Goal: Task Accomplishment & Management: Use online tool/utility

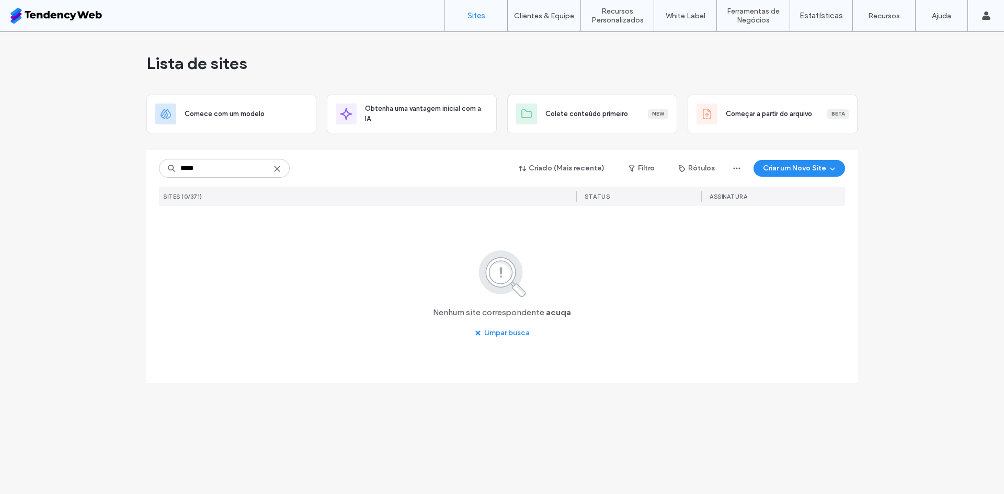
click at [269, 165] on input "*****" at bounding box center [224, 168] width 131 height 19
type input "*****"
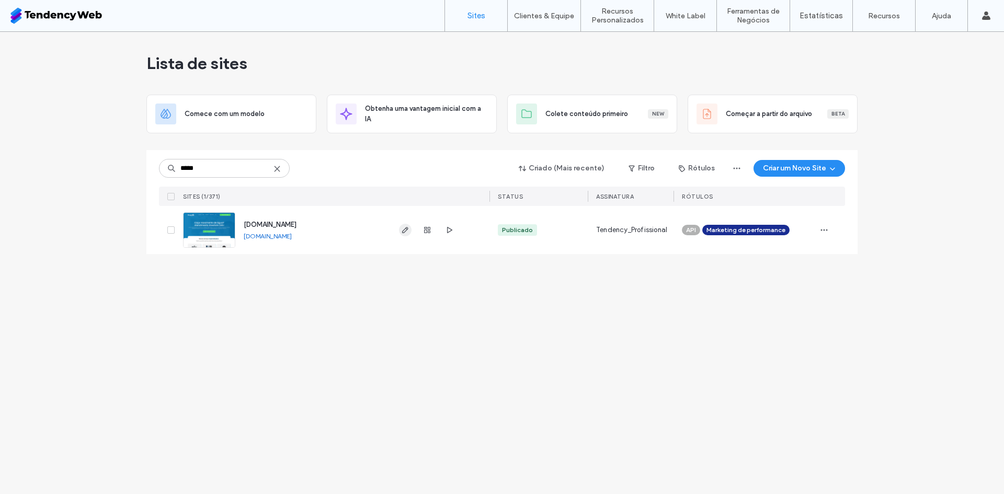
click at [408, 234] on icon "button" at bounding box center [405, 230] width 8 height 8
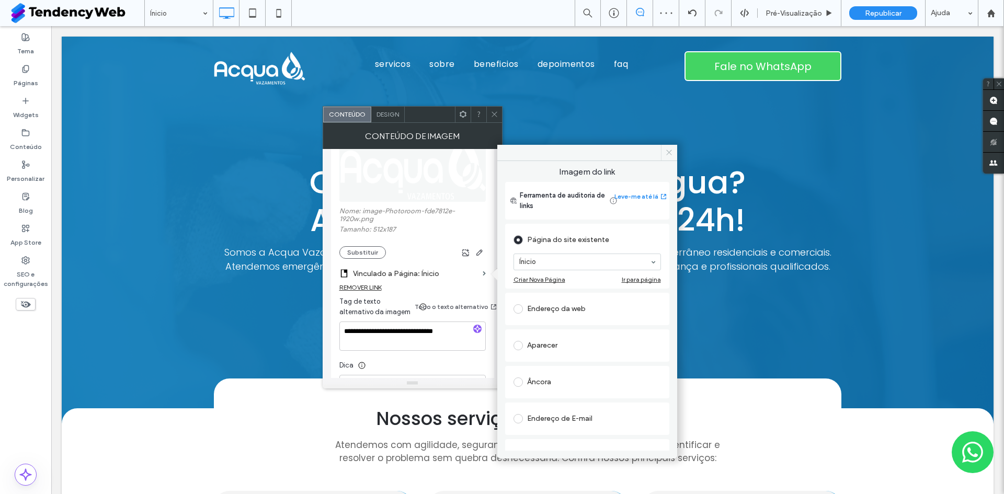
click at [667, 154] on icon at bounding box center [669, 153] width 8 height 8
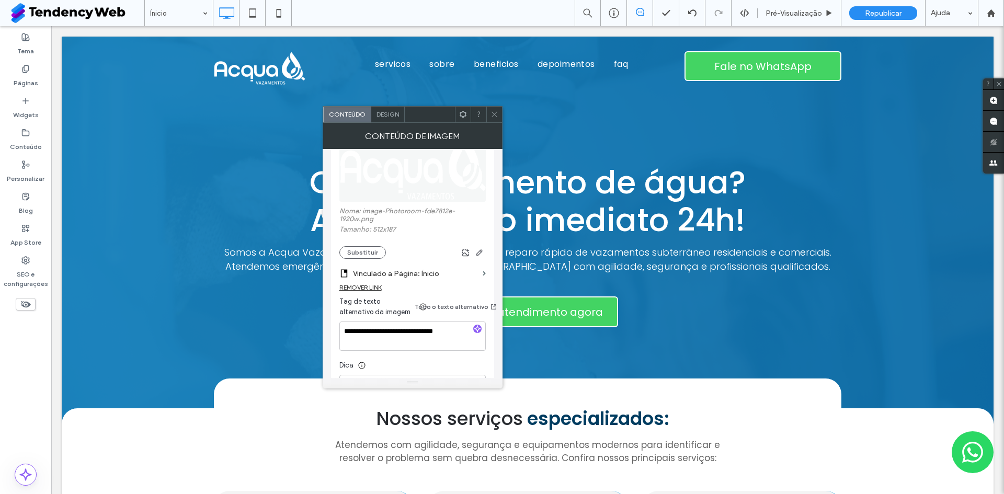
click at [494, 116] on icon at bounding box center [495, 114] width 8 height 8
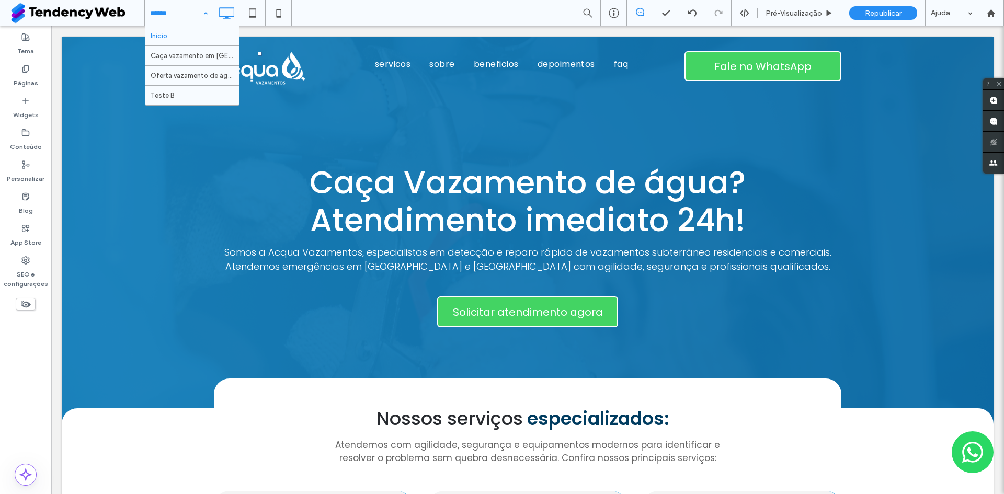
drag, startPoint x: 180, startPoint y: 18, endPoint x: 130, endPoint y: 1, distance: 53.1
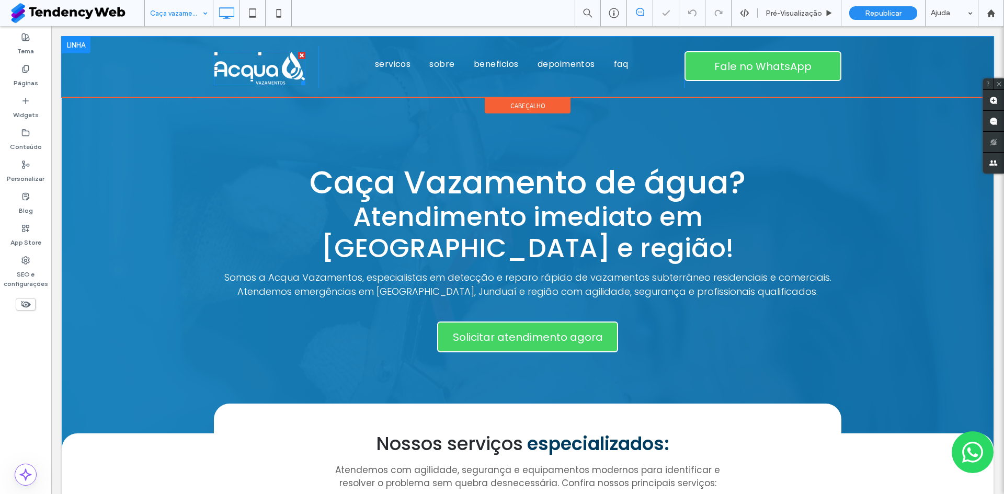
click at [241, 67] on img at bounding box center [260, 68] width 92 height 33
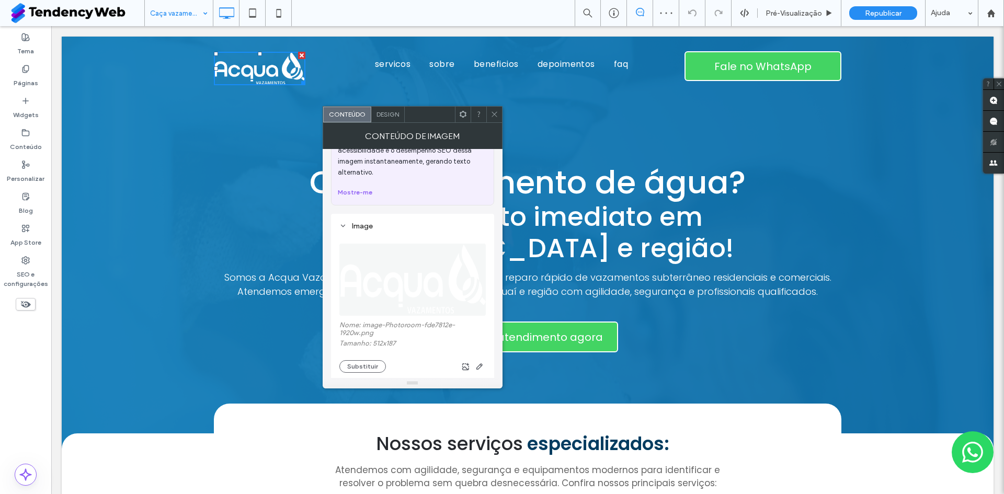
scroll to position [105, 0]
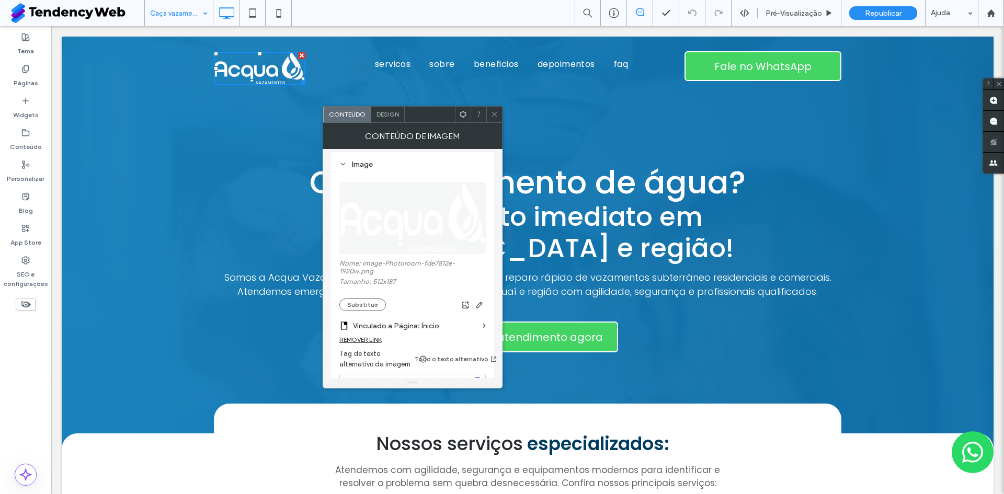
click at [494, 119] on span at bounding box center [495, 115] width 8 height 16
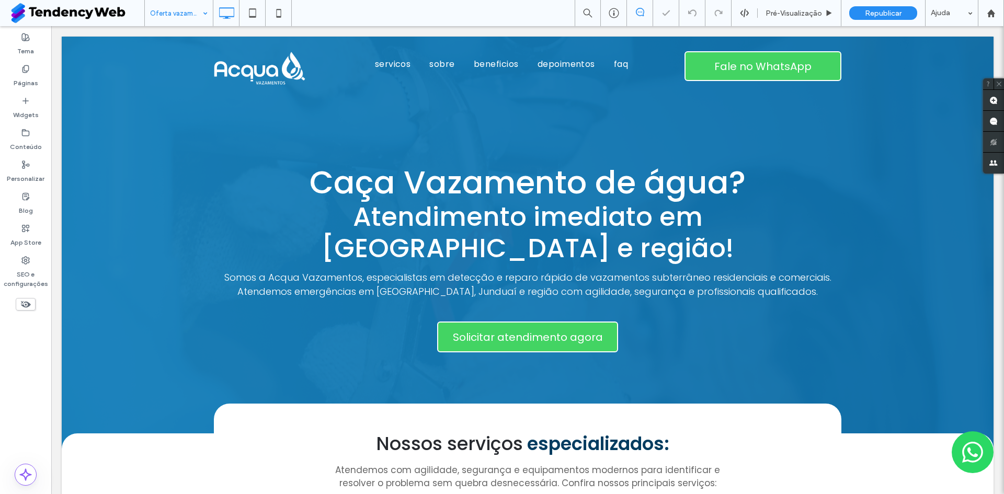
click at [198, 20] on input at bounding box center [176, 13] width 52 height 26
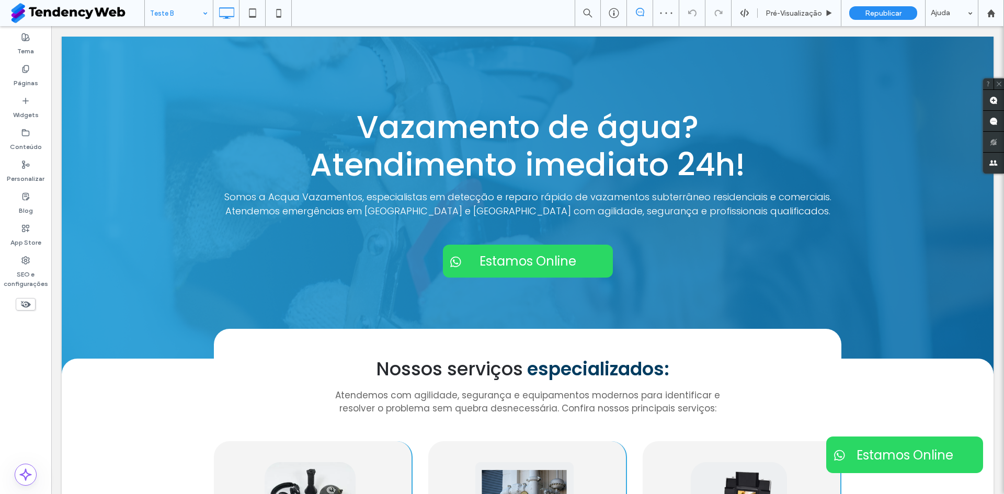
click at [177, 14] on input at bounding box center [176, 13] width 52 height 26
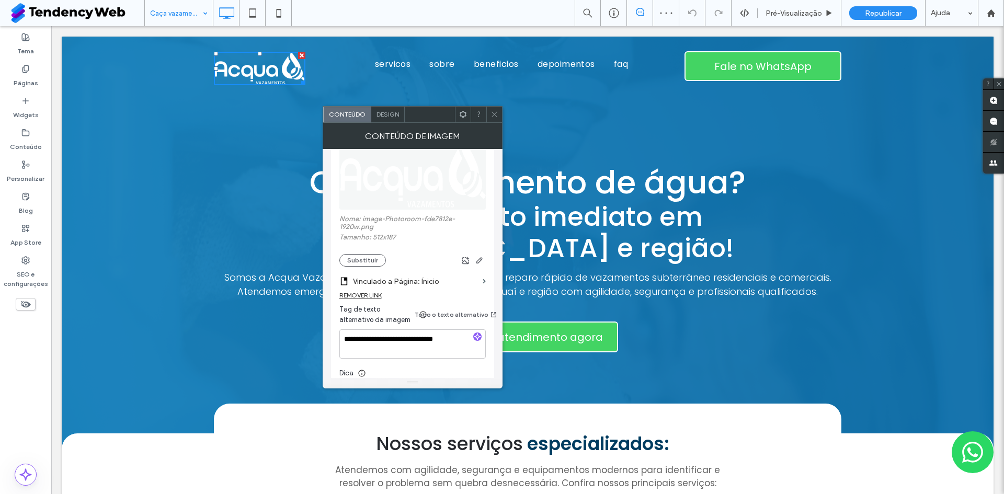
scroll to position [209, 0]
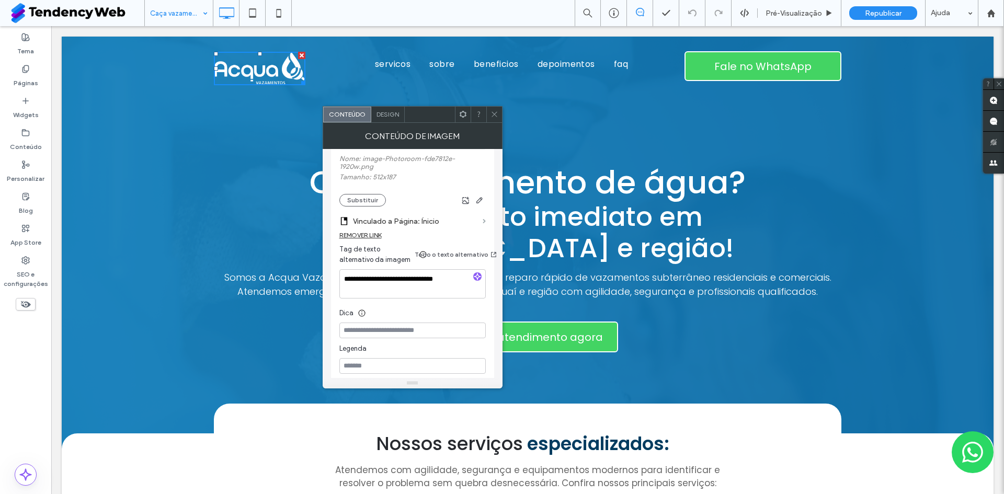
click at [484, 222] on span at bounding box center [484, 221] width 3 height 5
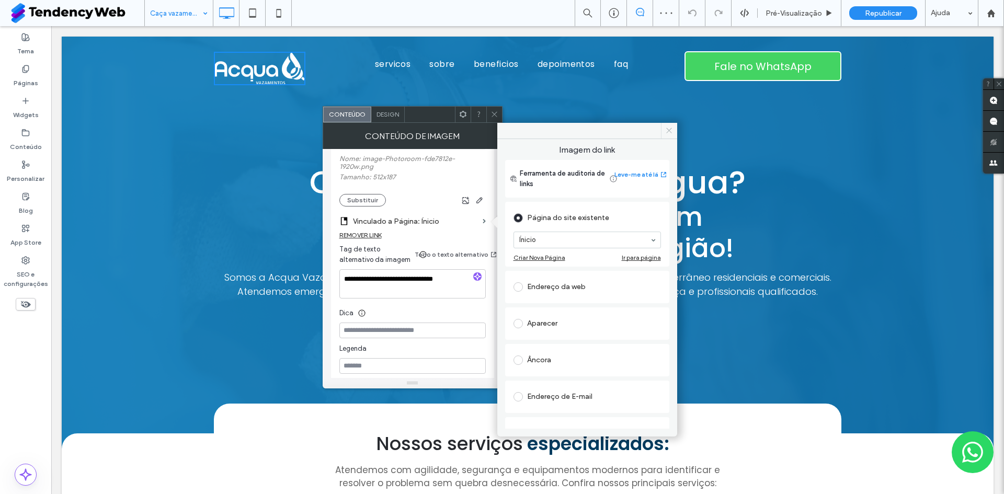
drag, startPoint x: 664, startPoint y: 133, endPoint x: 542, endPoint y: 110, distance: 123.9
click at [664, 133] on span at bounding box center [669, 131] width 16 height 16
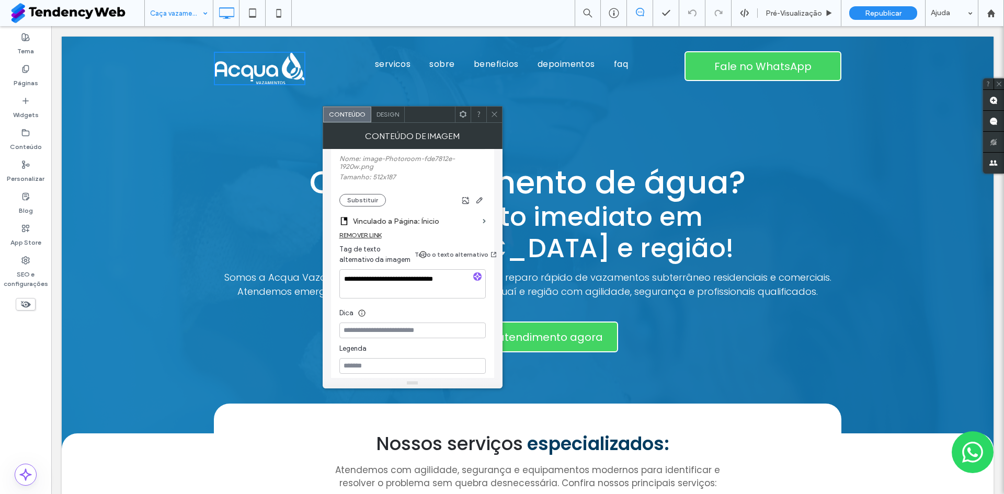
click at [491, 112] on icon at bounding box center [495, 114] width 8 height 8
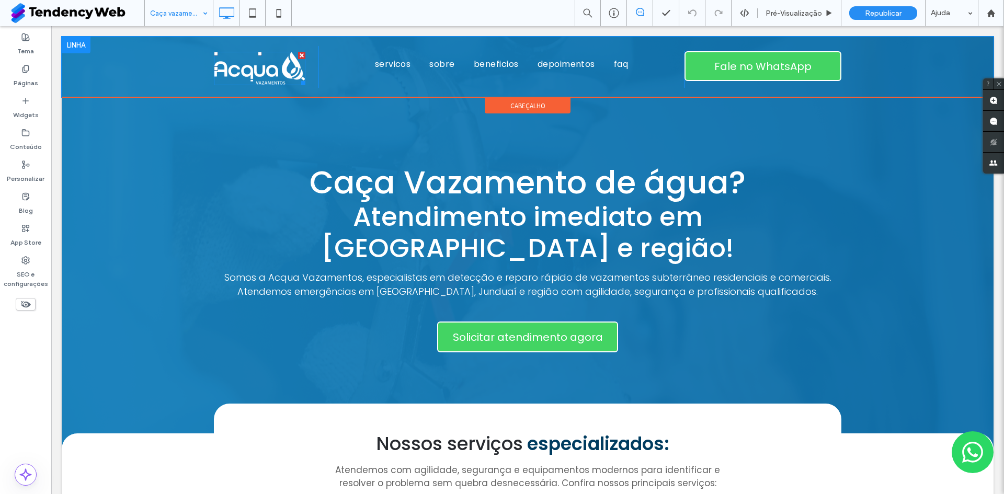
click at [257, 67] on img at bounding box center [260, 68] width 92 height 33
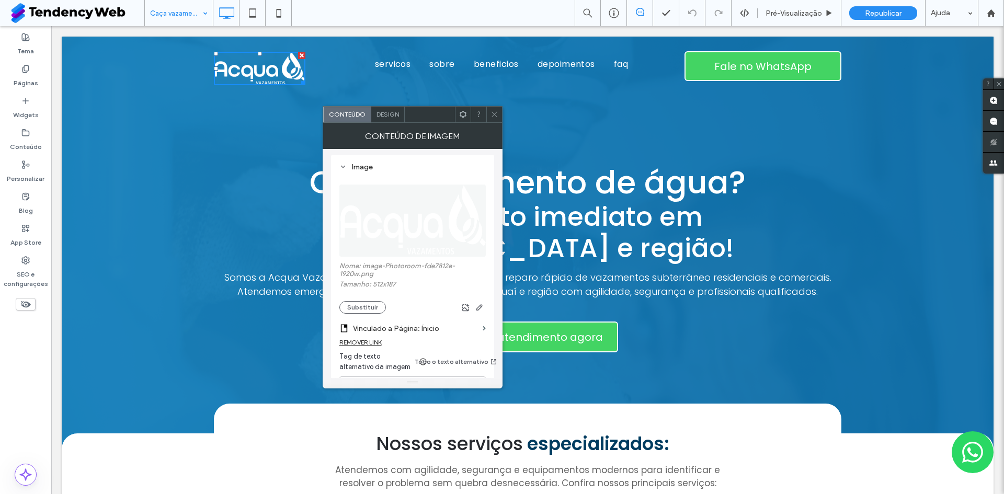
scroll to position [105, 0]
click at [497, 118] on icon at bounding box center [495, 114] width 8 height 8
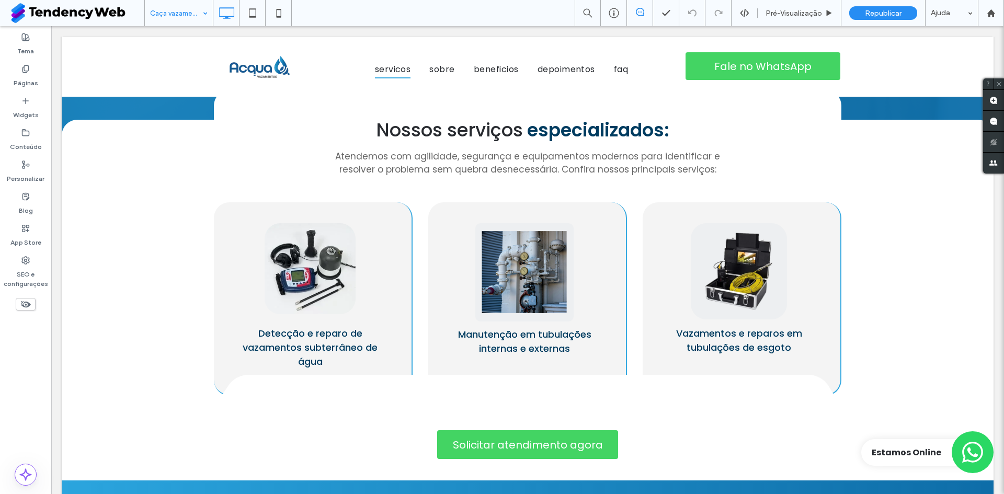
scroll to position [0, 0]
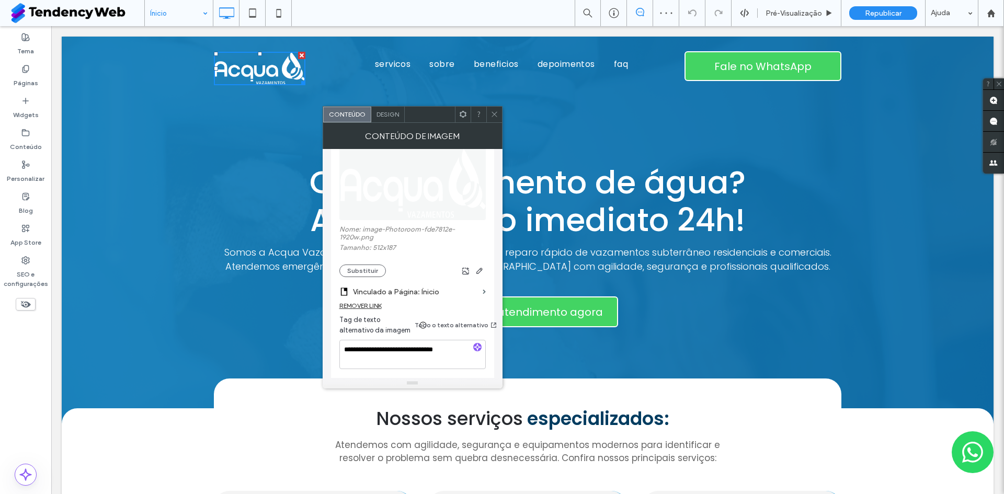
scroll to position [157, 0]
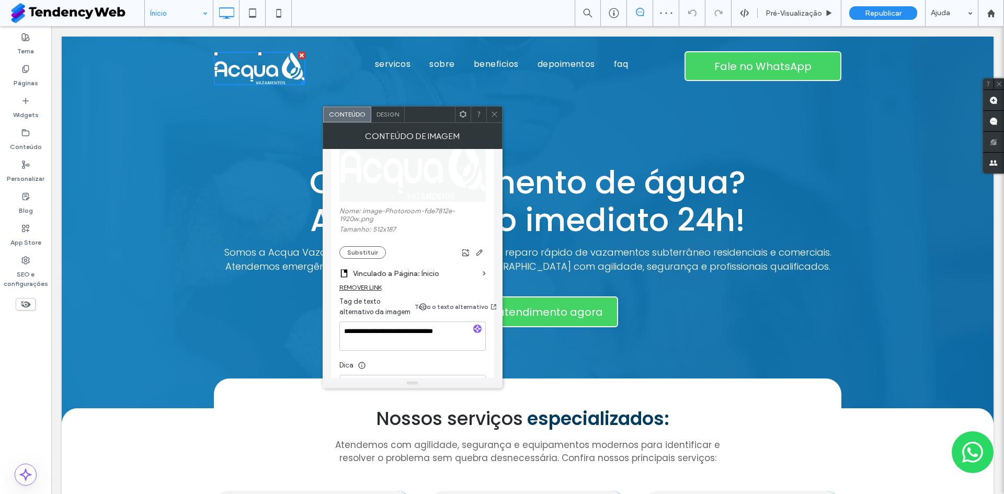
click at [493, 116] on icon at bounding box center [495, 114] width 8 height 8
